Goal: Check status: Check status

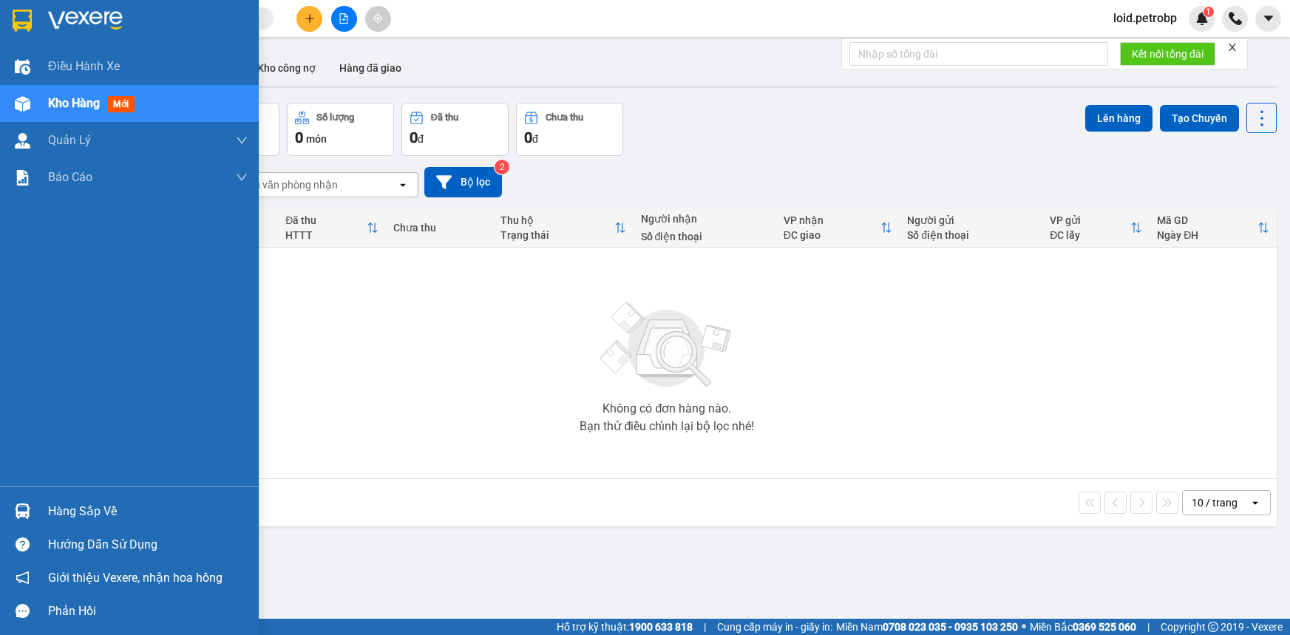
click at [27, 514] on img at bounding box center [23, 511] width 16 height 16
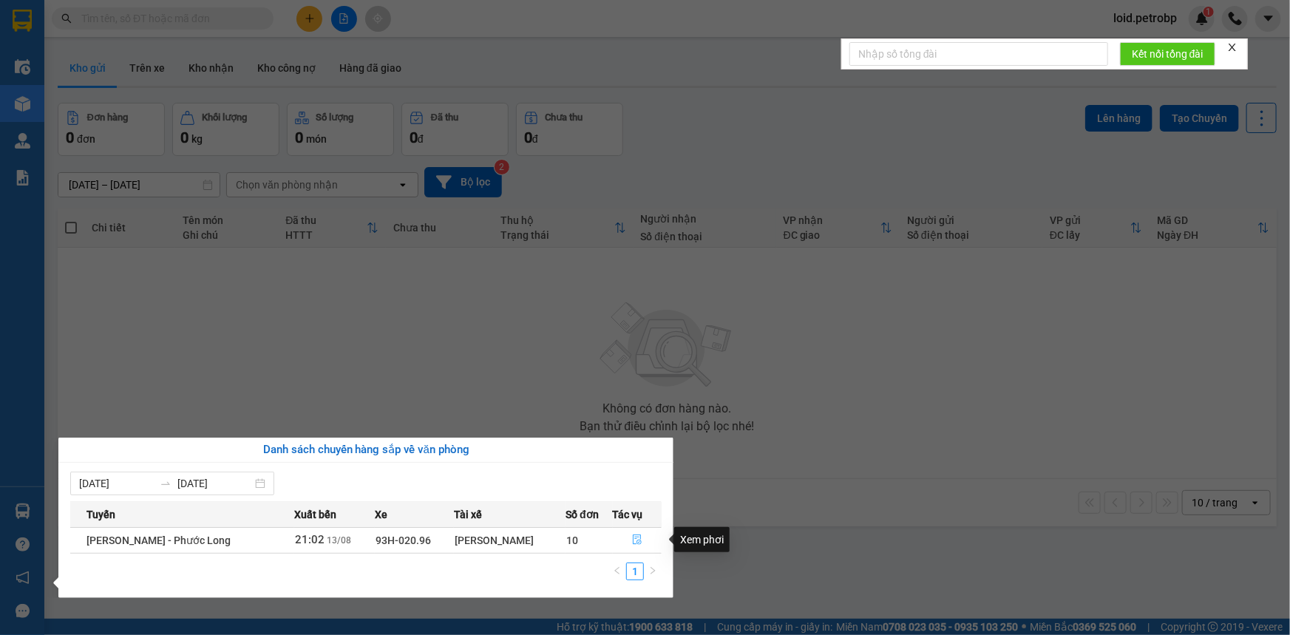
click at [638, 534] on icon "file-done" at bounding box center [637, 539] width 9 height 10
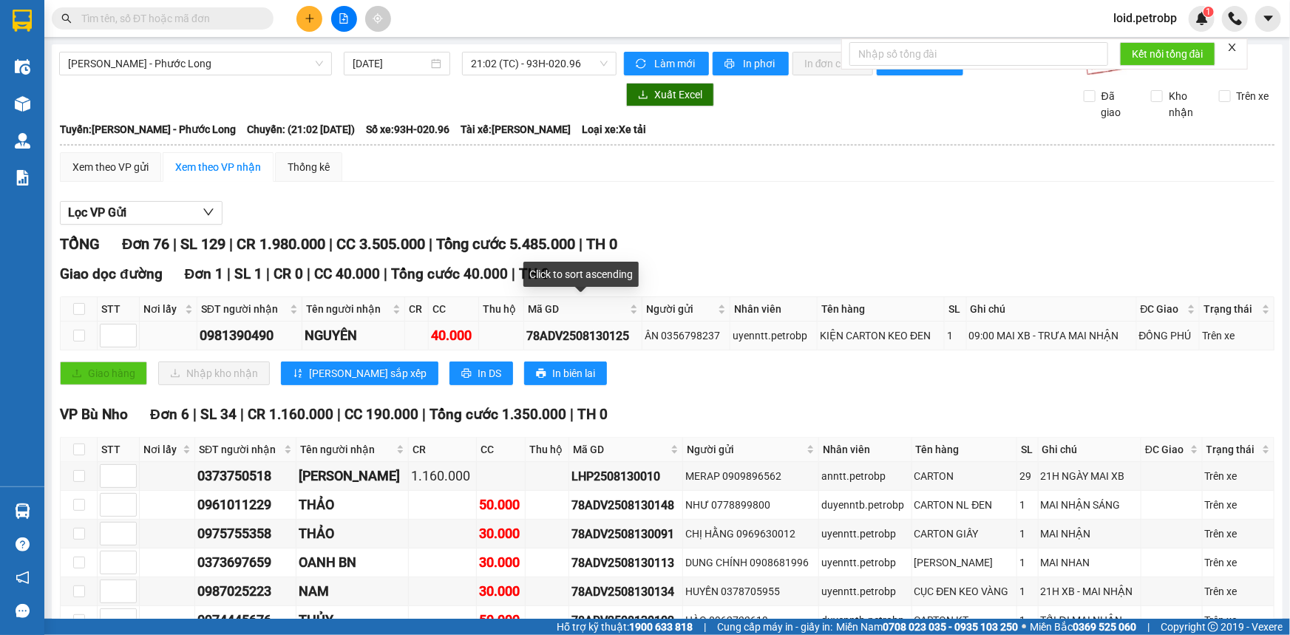
click at [576, 333] on div "78ADV2508130125" at bounding box center [582, 336] width 113 height 18
copy div "78ADV2508130125"
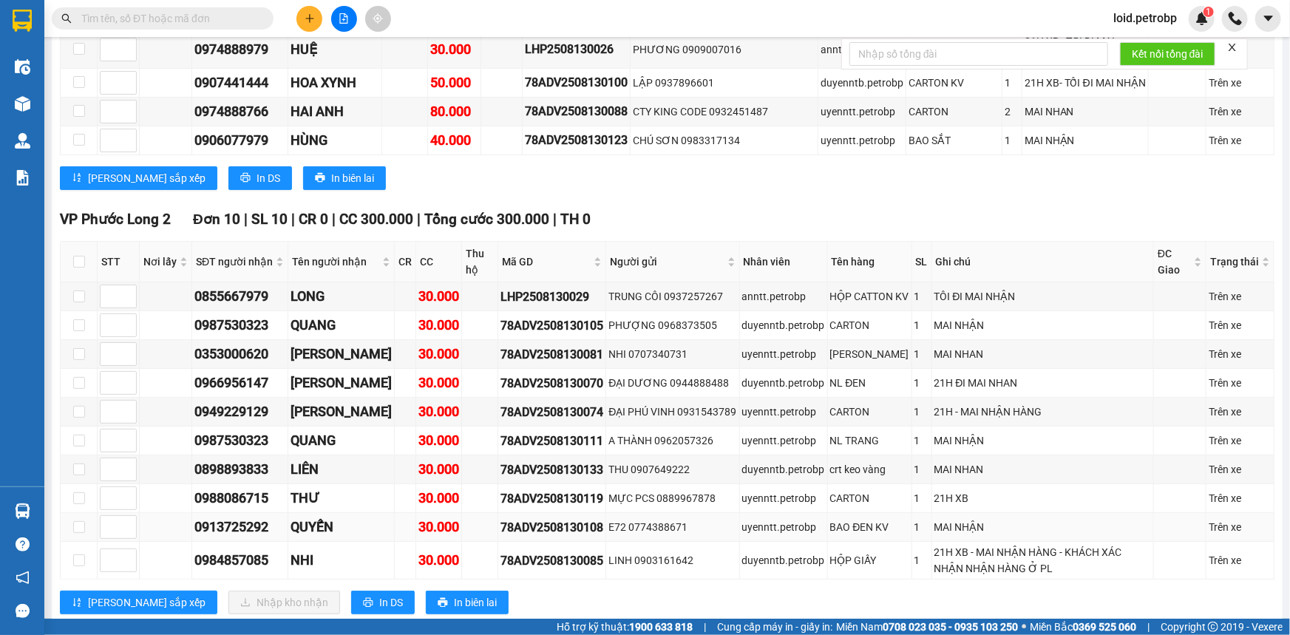
scroll to position [2977, 0]
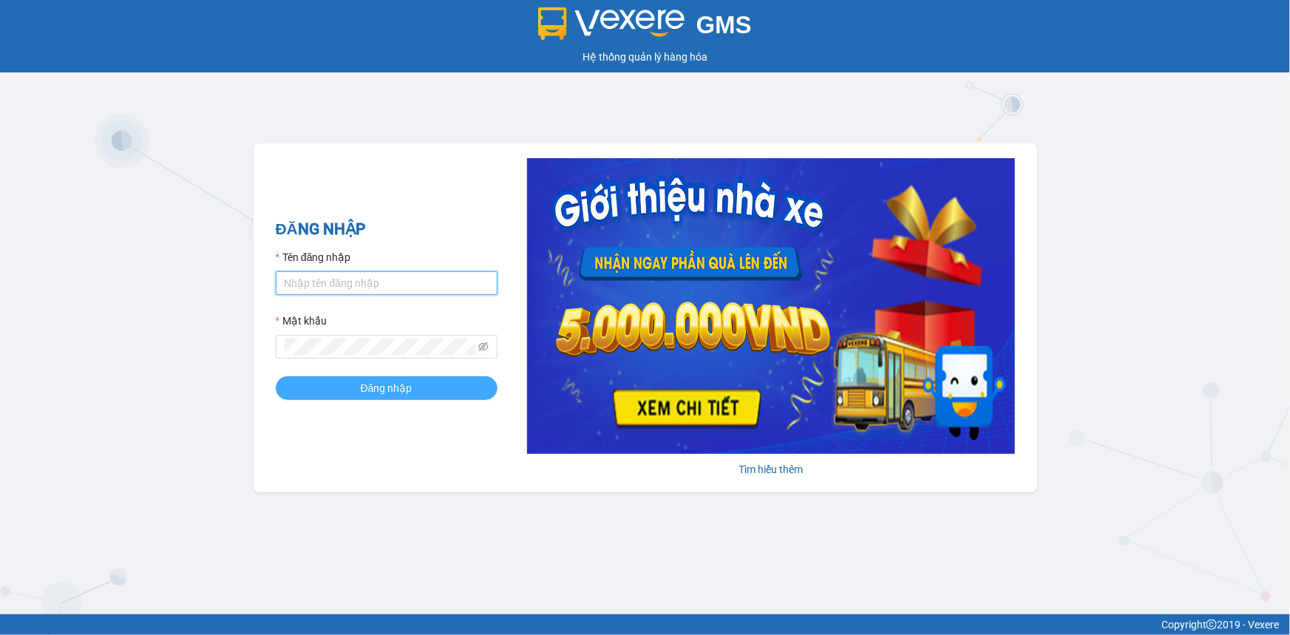
type input "loid.petrobp"
click at [384, 391] on span "Đăng nhập" at bounding box center [387, 388] width 52 height 16
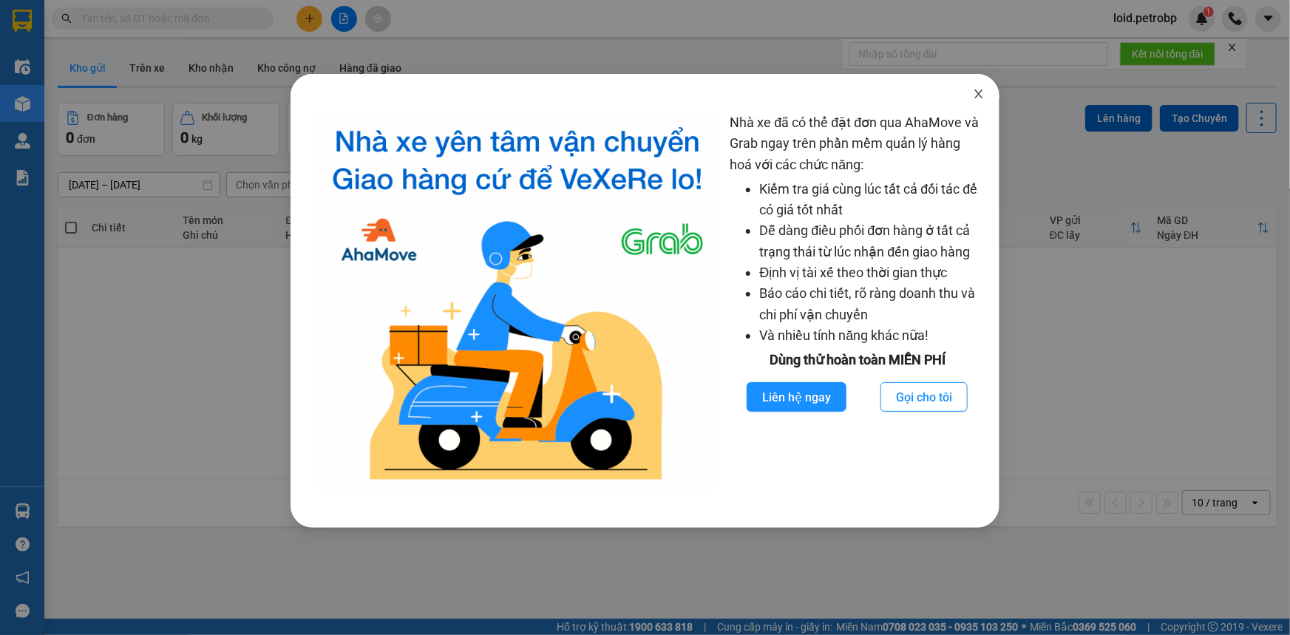
click at [982, 98] on icon "close" at bounding box center [979, 93] width 8 height 9
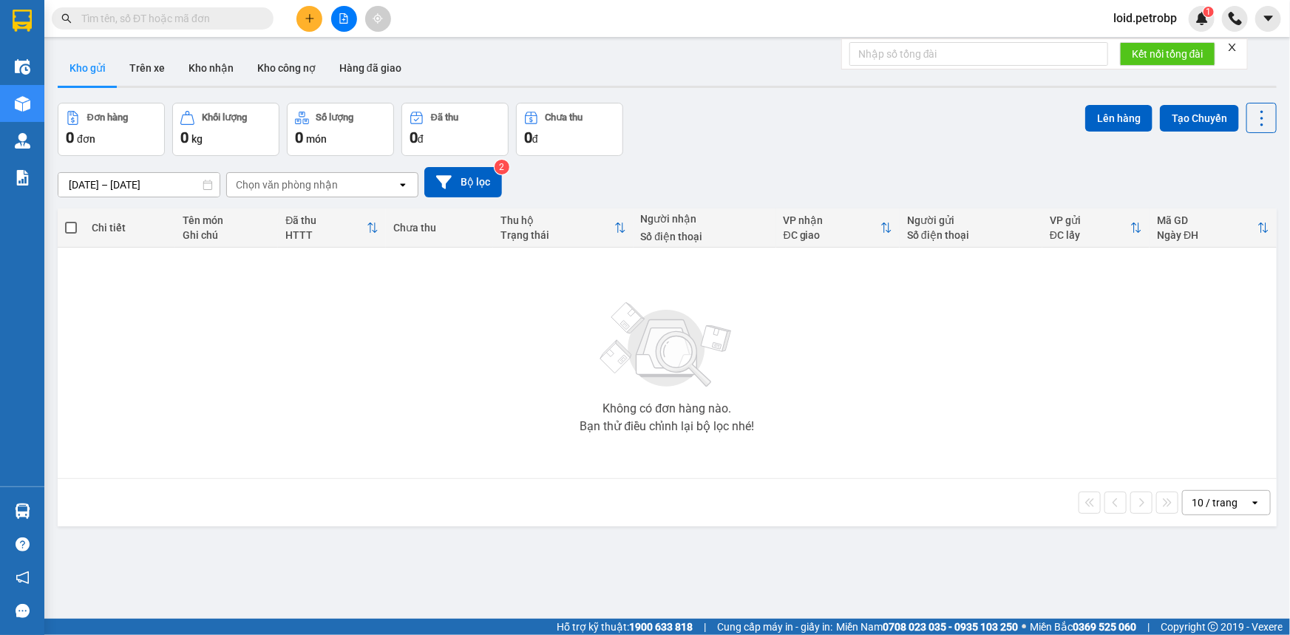
click at [208, 16] on input "text" at bounding box center [168, 18] width 174 height 16
paste input "78ADV2508130125"
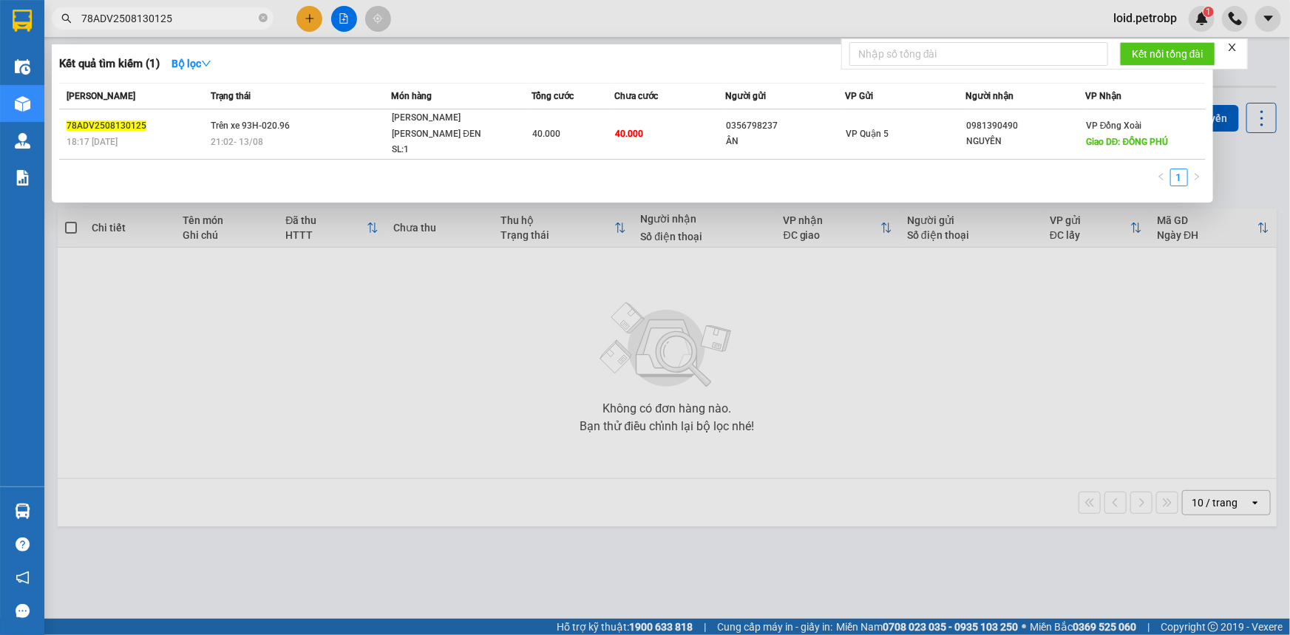
type input "78ADV2508130125"
click at [811, 318] on div at bounding box center [645, 317] width 1290 height 635
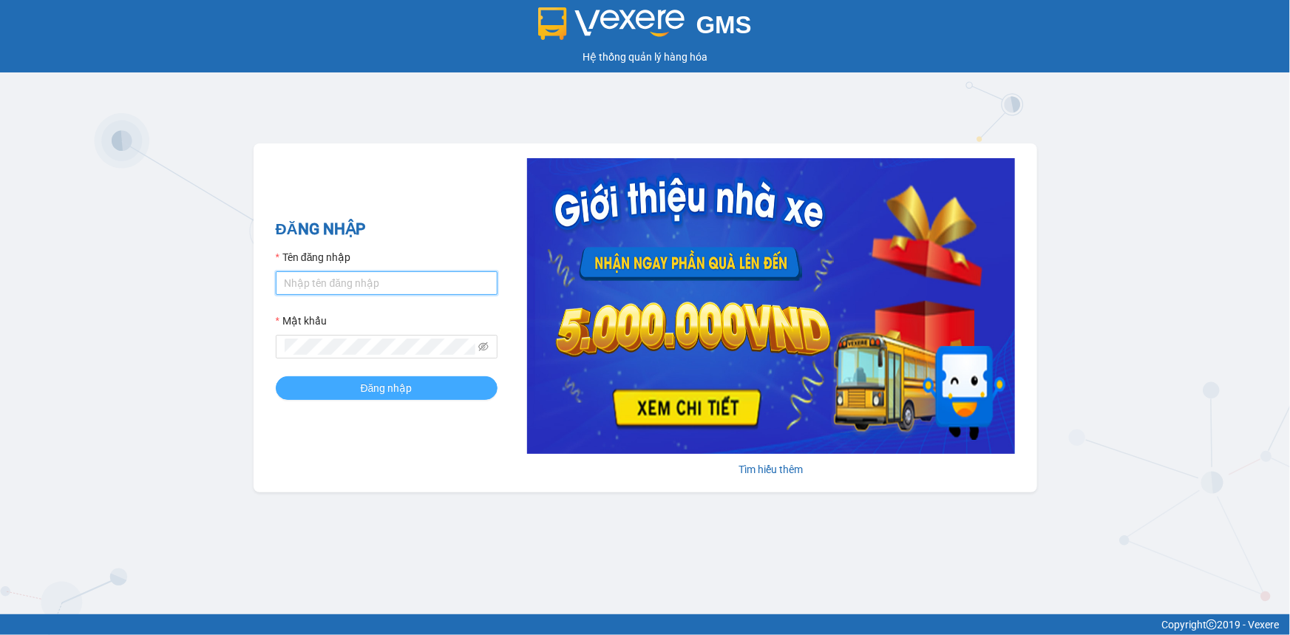
type input "loid.petrobp"
click at [384, 395] on span "Đăng nhập" at bounding box center [387, 388] width 52 height 16
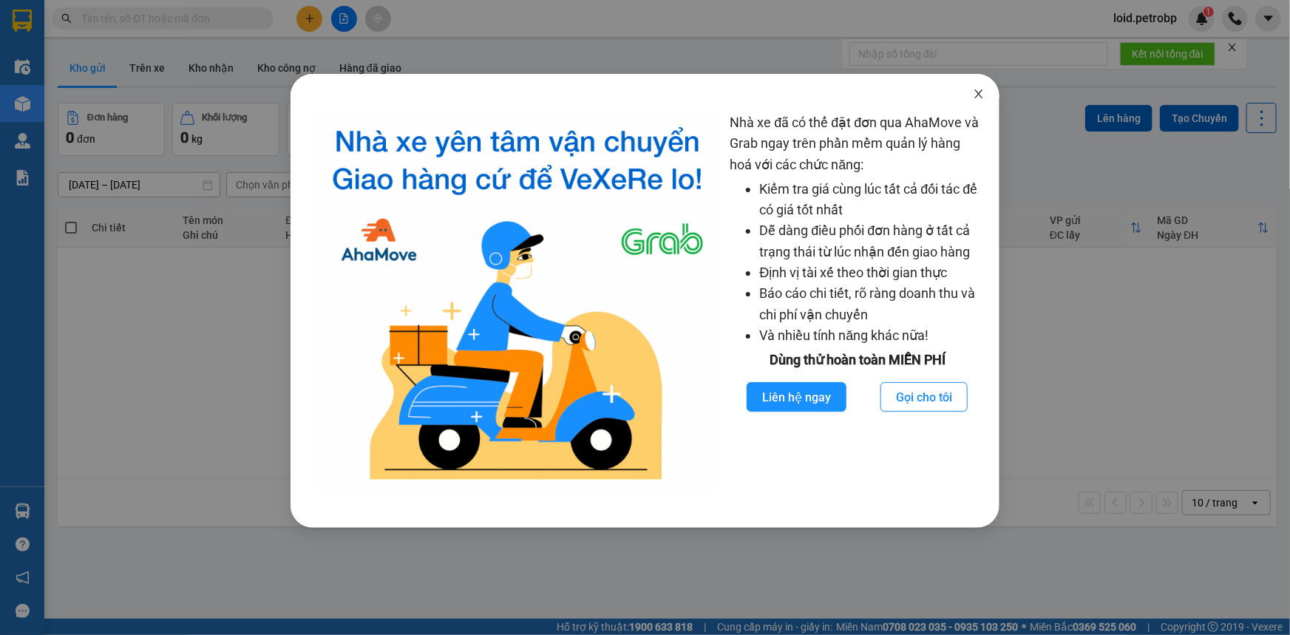
click at [982, 96] on icon "close" at bounding box center [979, 94] width 12 height 12
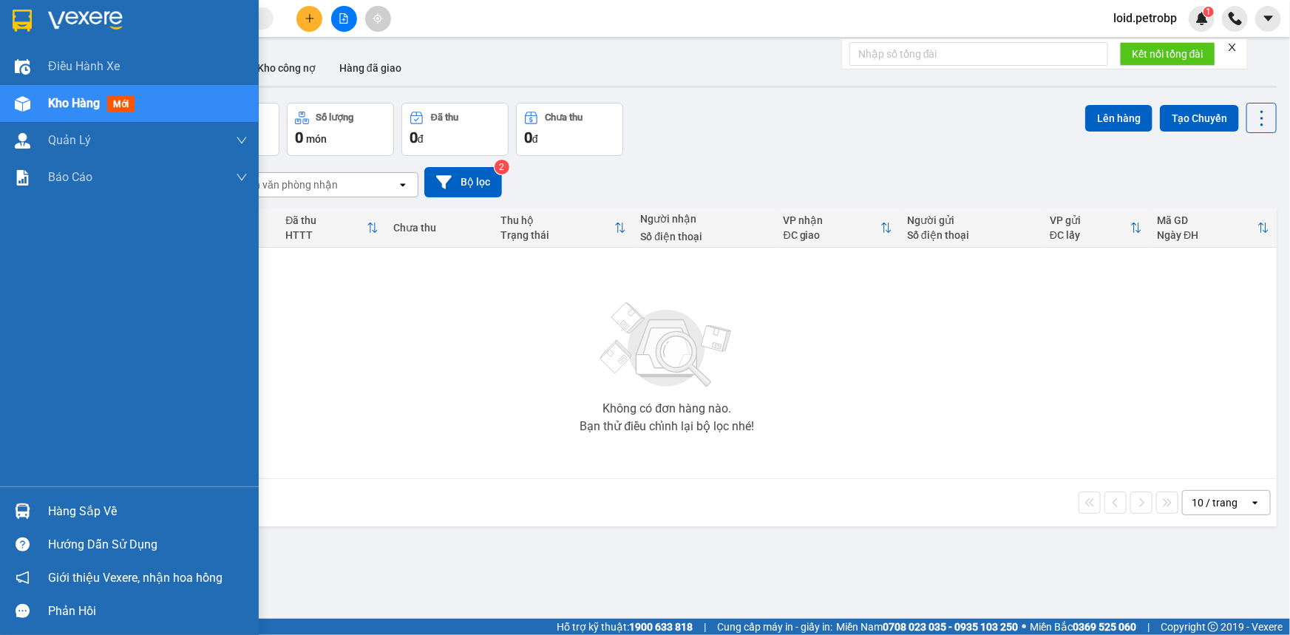
click at [43, 505] on div "Hàng sắp về" at bounding box center [129, 510] width 259 height 33
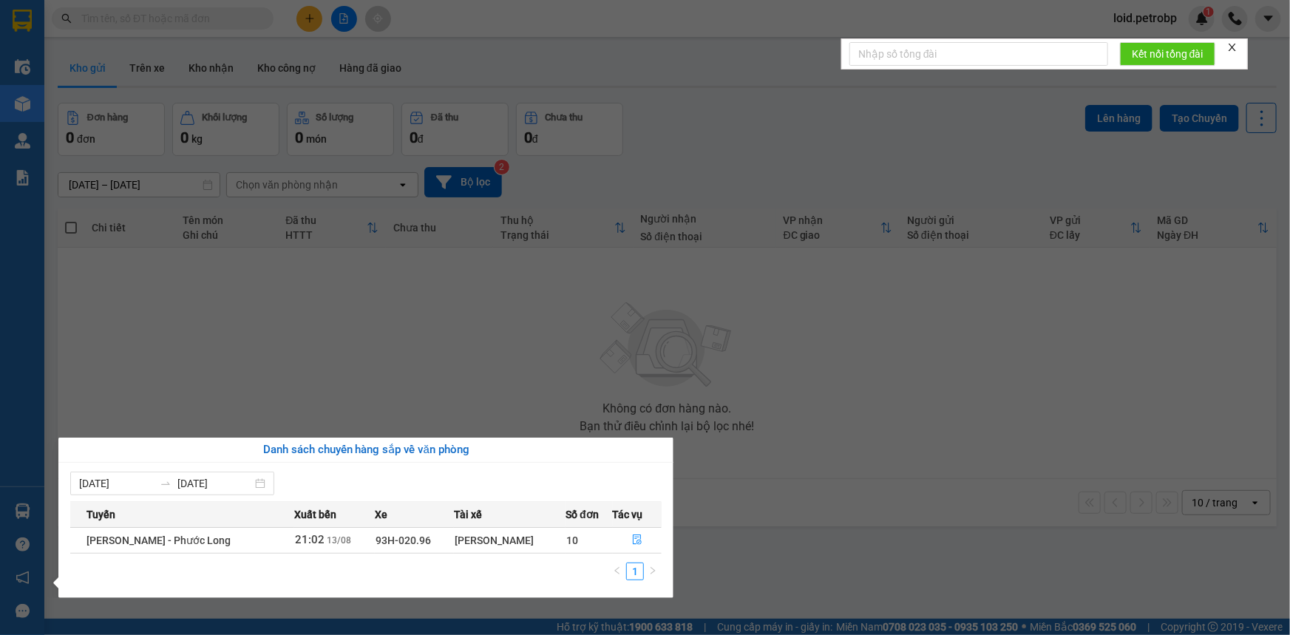
click at [475, 382] on section "Kết quả tìm kiếm ( 0 ) Bộ lọc No Data loid.petrobp 1 Điều hành xe Kho hàng mới …" at bounding box center [645, 317] width 1290 height 635
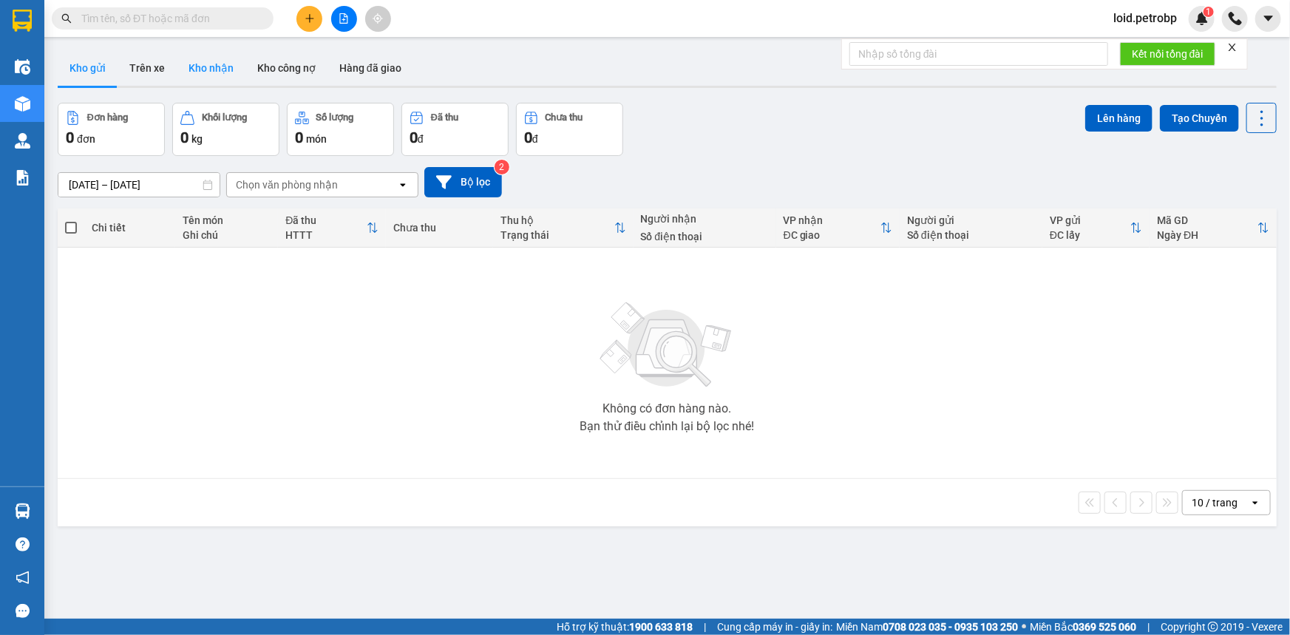
click at [215, 63] on button "Kho nhận" at bounding box center [211, 67] width 69 height 35
